Goal: Use online tool/utility: Utilize a website feature to perform a specific function

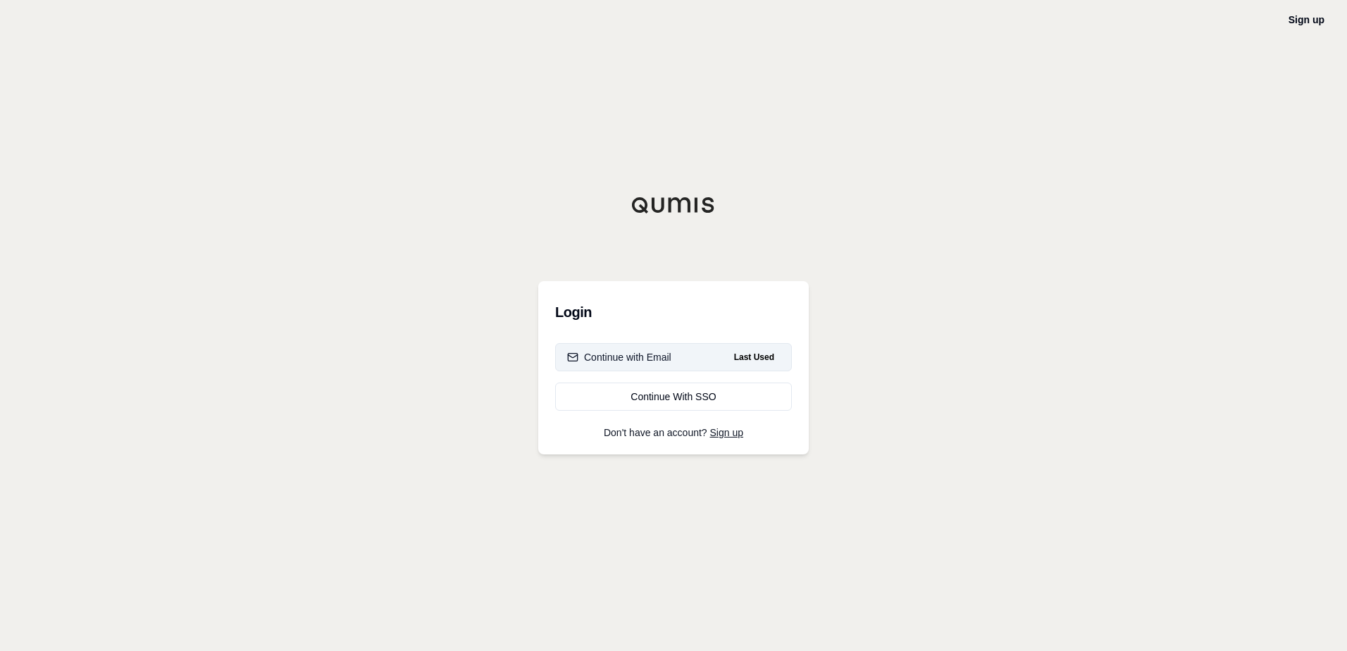
click at [649, 359] on div "Continue with Email" at bounding box center [619, 357] width 104 height 14
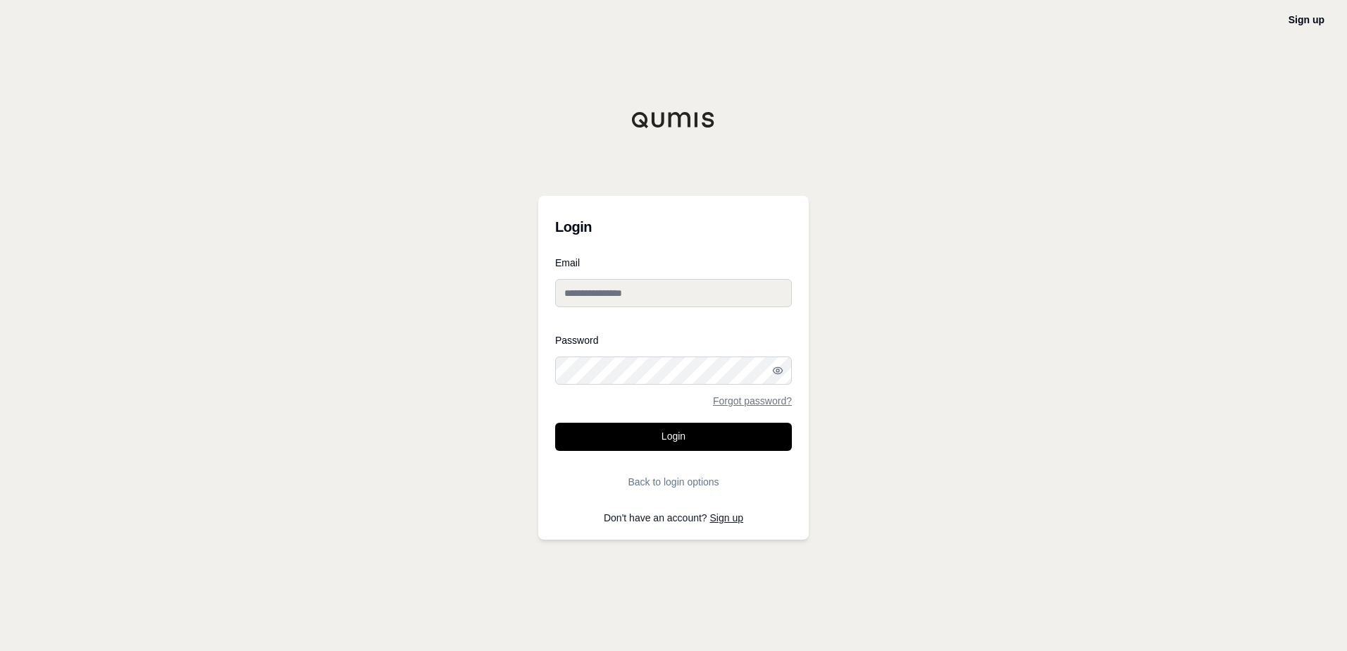
type input "**********"
click at [655, 432] on button "Login" at bounding box center [673, 437] width 237 height 28
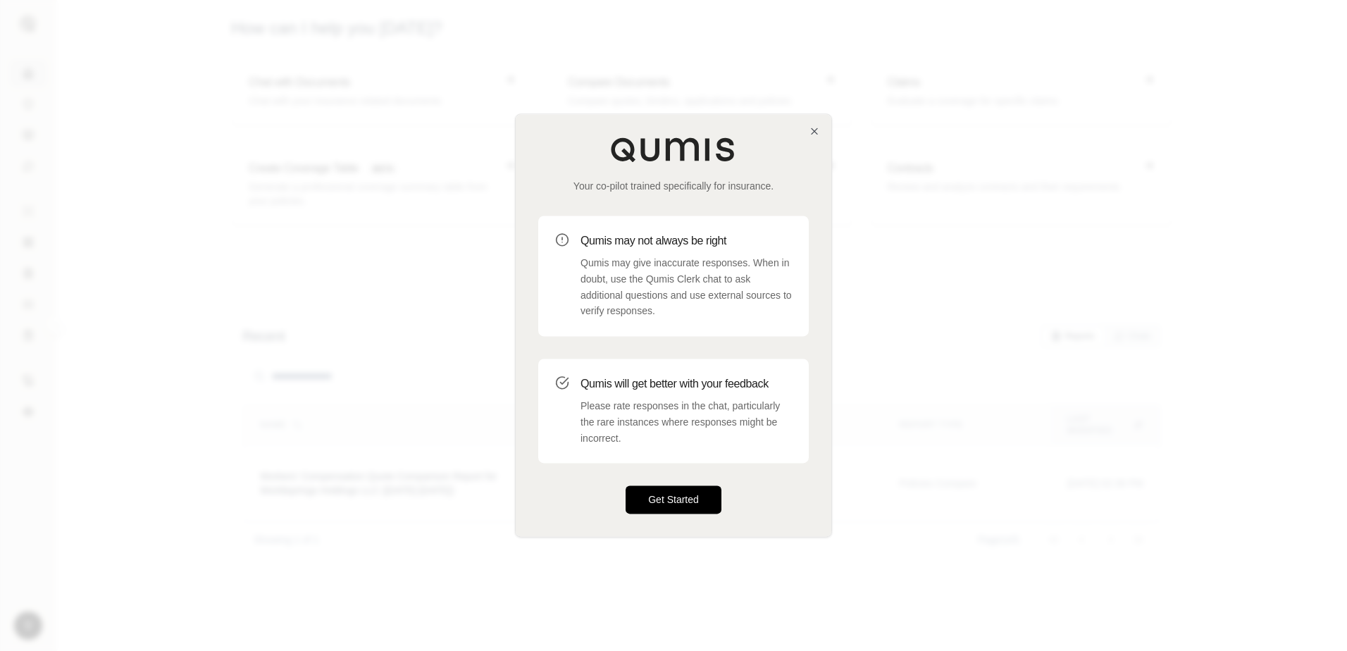
click at [681, 486] on button "Get Started" at bounding box center [674, 500] width 96 height 28
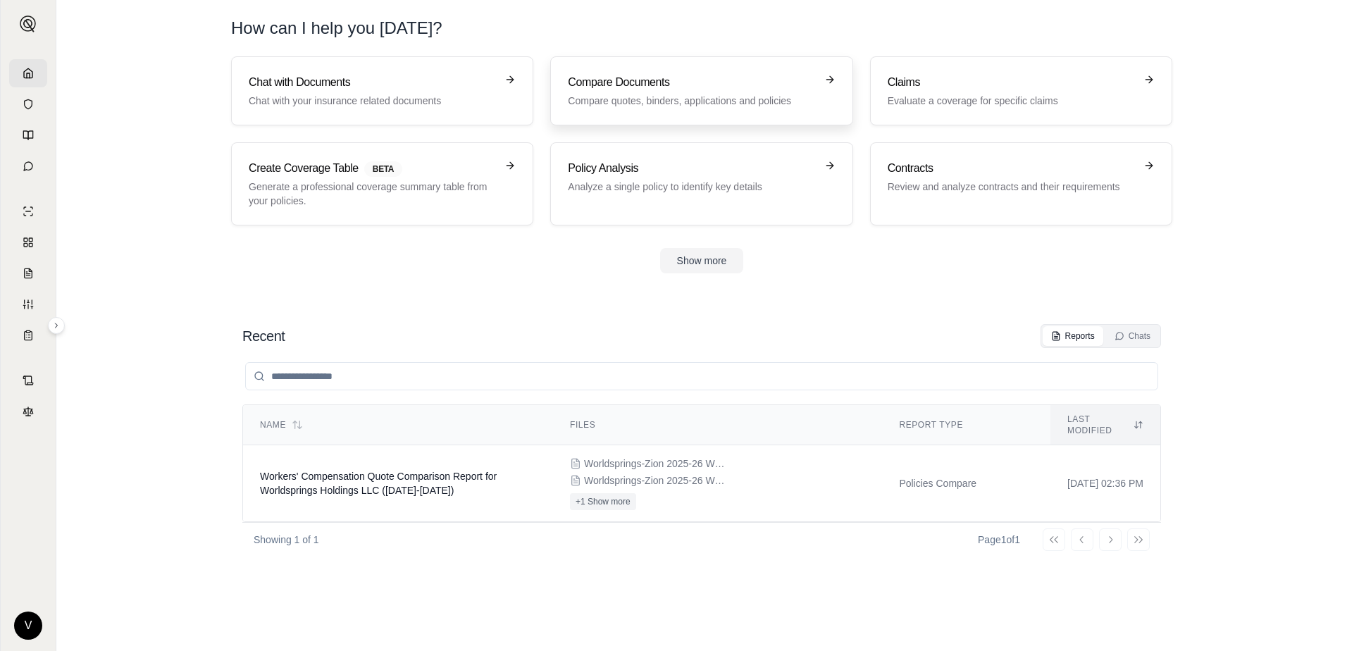
click at [680, 92] on div "Compare Documents Compare quotes, binders, applications and policies" at bounding box center [691, 91] width 247 height 34
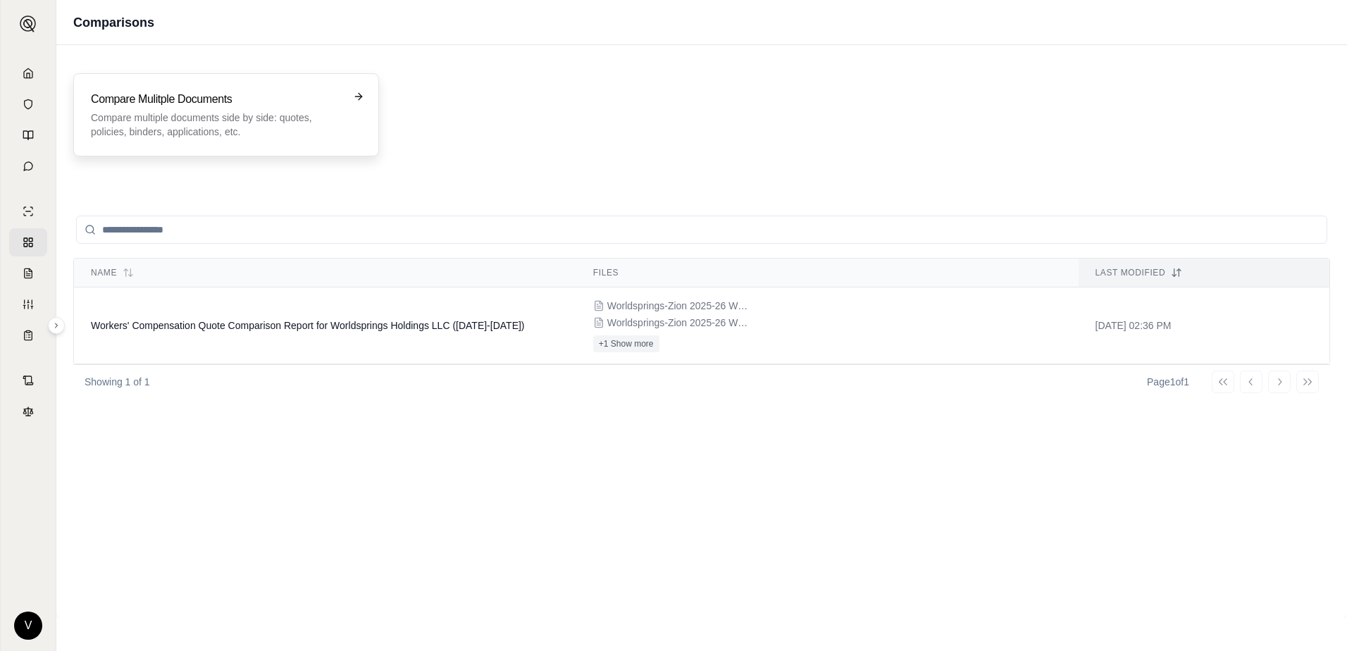
click at [254, 114] on p "Compare multiple documents side by side: quotes, policies, binders, application…" at bounding box center [216, 125] width 251 height 28
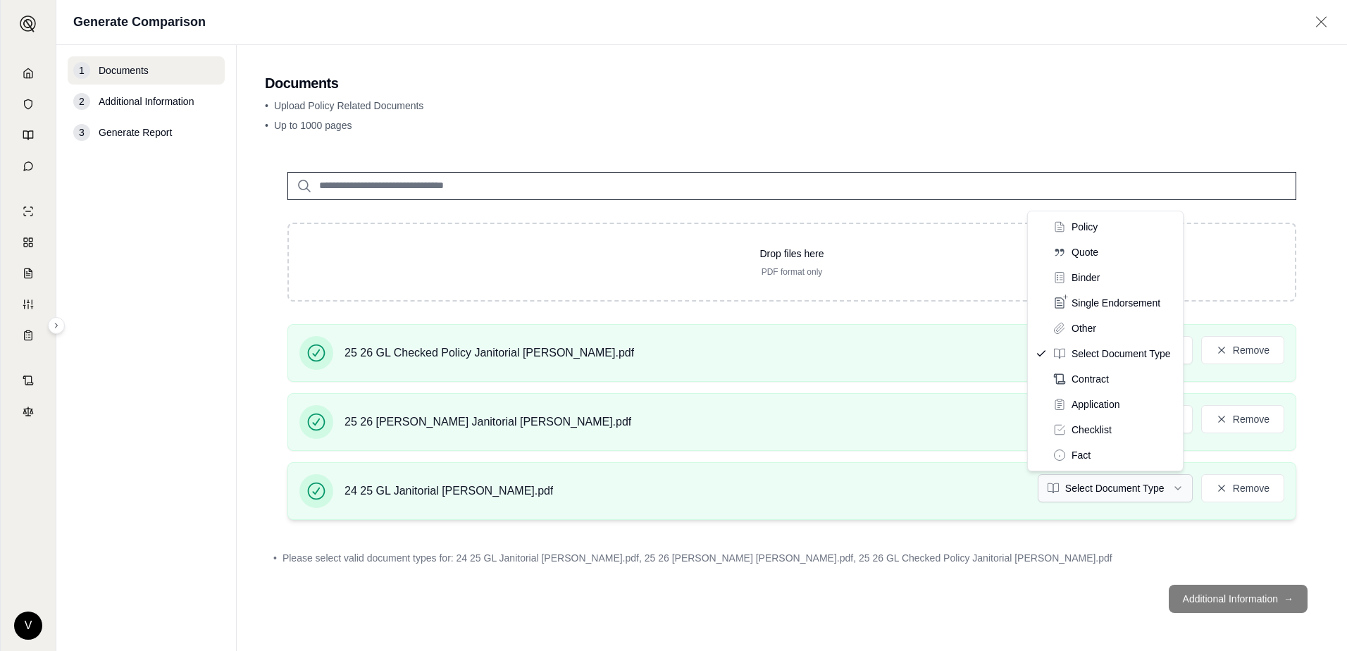
click at [1076, 488] on html "V Generate Comparison 1 Documents 2 Additional Information 3 Generate Report Do…" at bounding box center [673, 325] width 1347 height 651
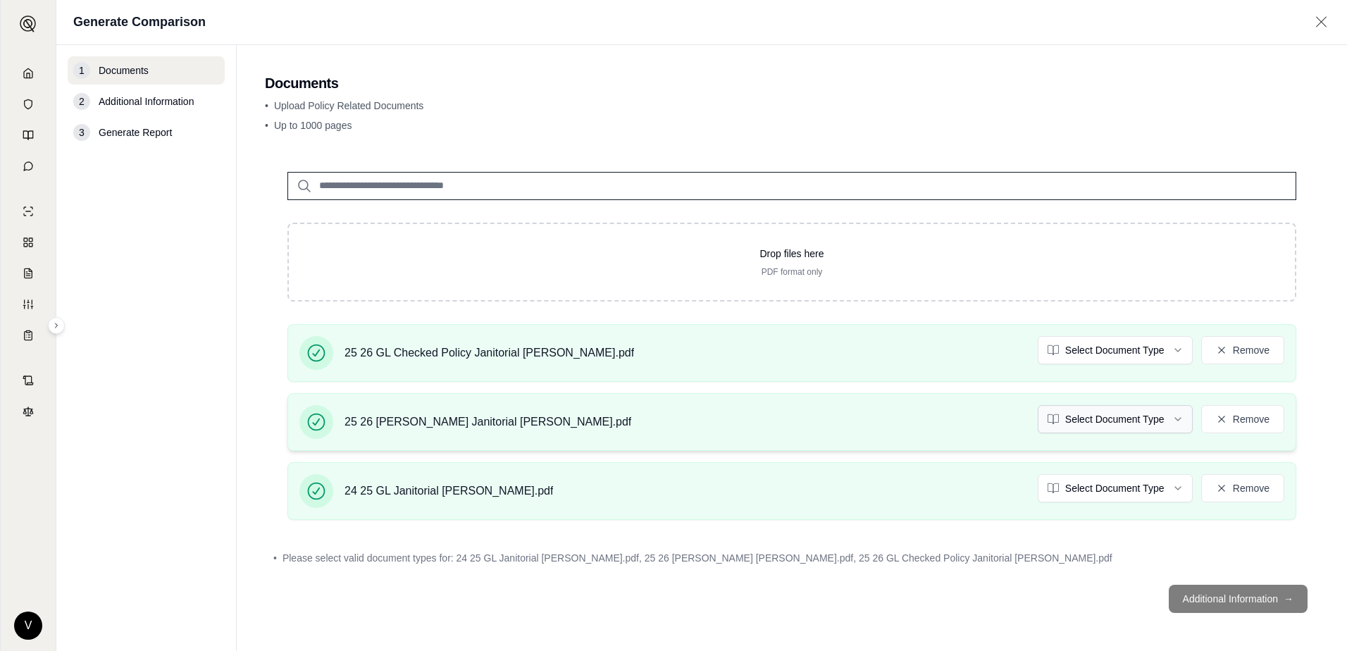
click at [1106, 415] on html "V Generate Comparison 1 Documents 2 Additional Information 3 Generate Report Do…" at bounding box center [673, 325] width 1347 height 651
click at [1100, 348] on html "Document type updated successfully V Generate Comparison 1 Documents 2 Addition…" at bounding box center [673, 325] width 1347 height 651
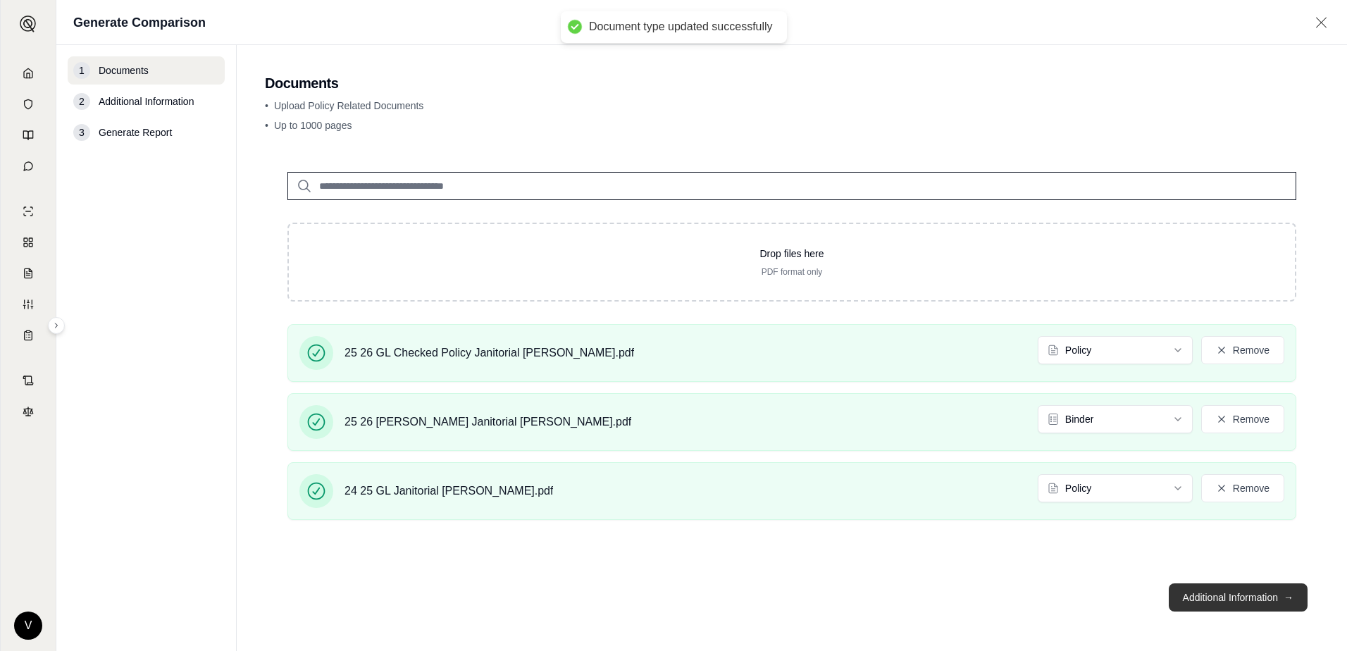
click at [1241, 598] on button "Additional Information →" at bounding box center [1238, 597] width 139 height 28
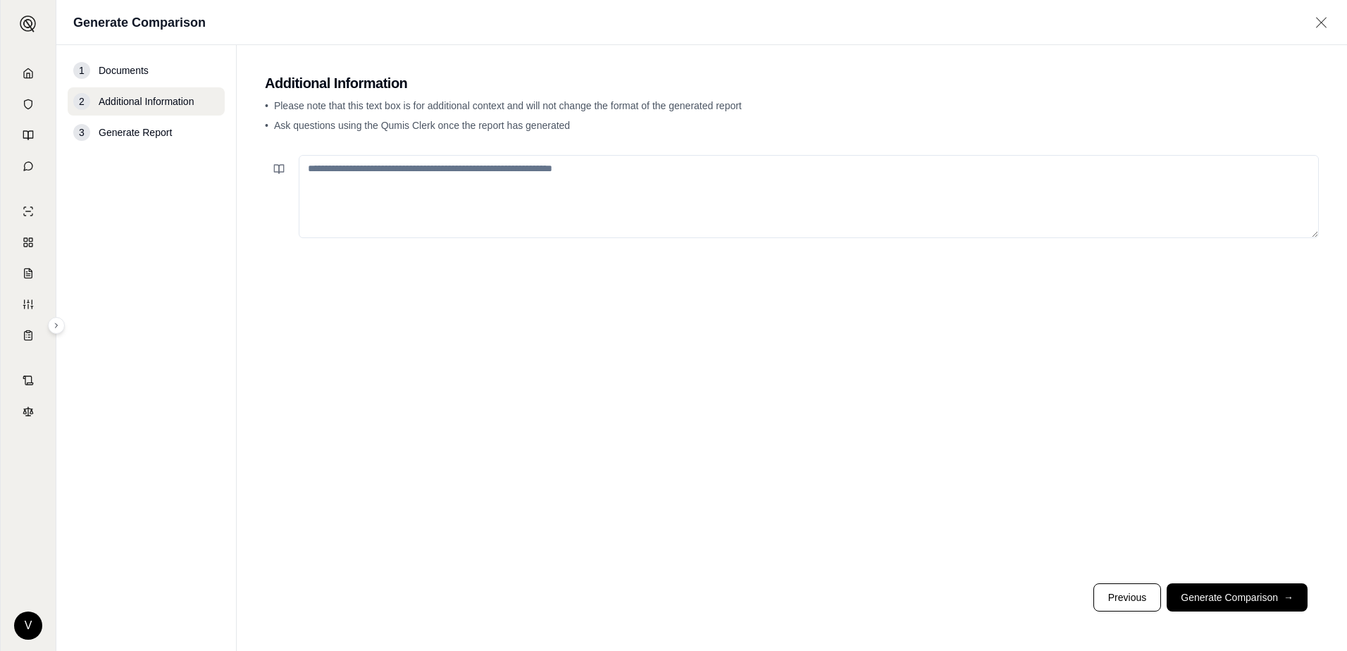
click at [439, 180] on textarea at bounding box center [809, 196] width 1020 height 83
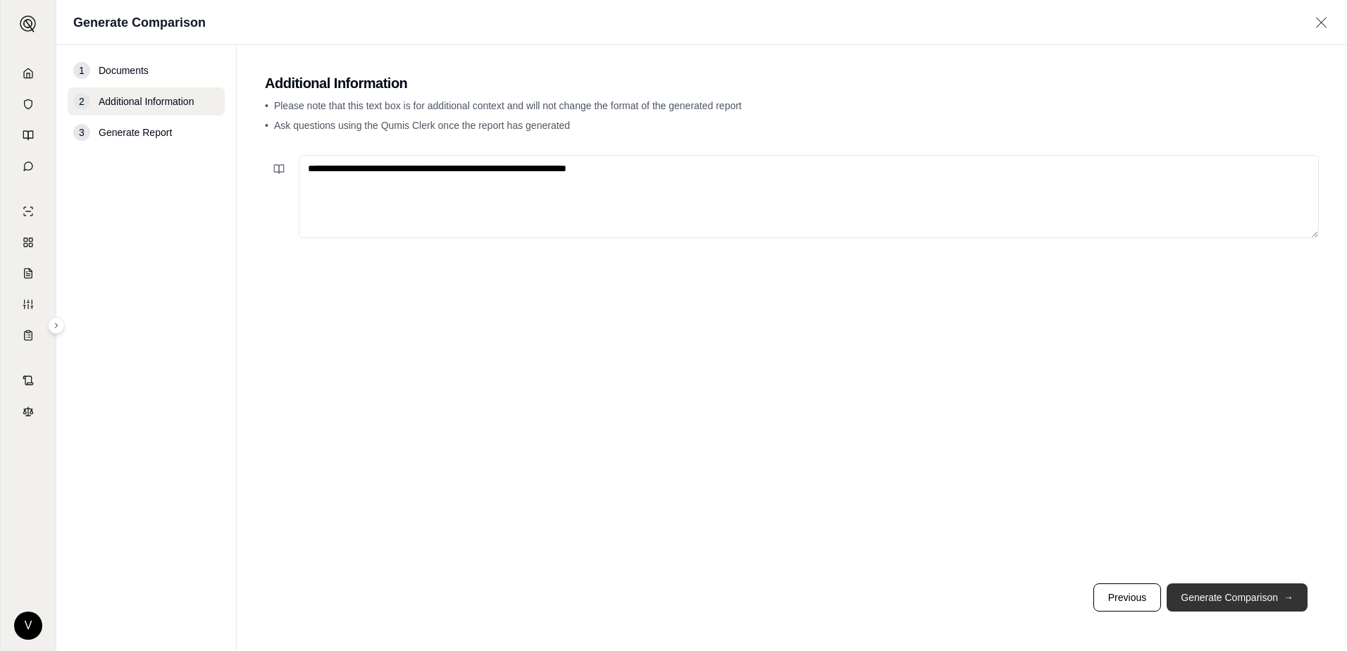
type textarea "**********"
click at [1243, 594] on button "Generate Comparison →" at bounding box center [1237, 597] width 141 height 28
